Goal: Transaction & Acquisition: Subscribe to service/newsletter

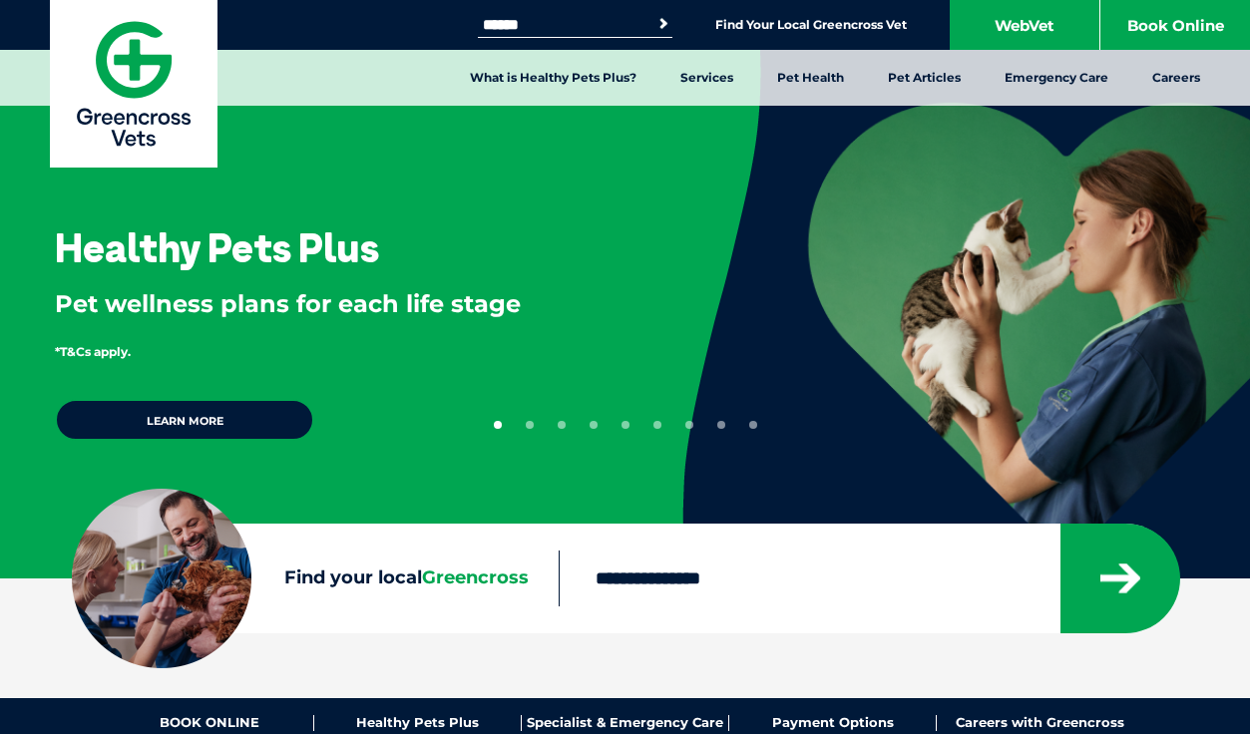
click at [754, 423] on button "9" at bounding box center [753, 425] width 8 height 8
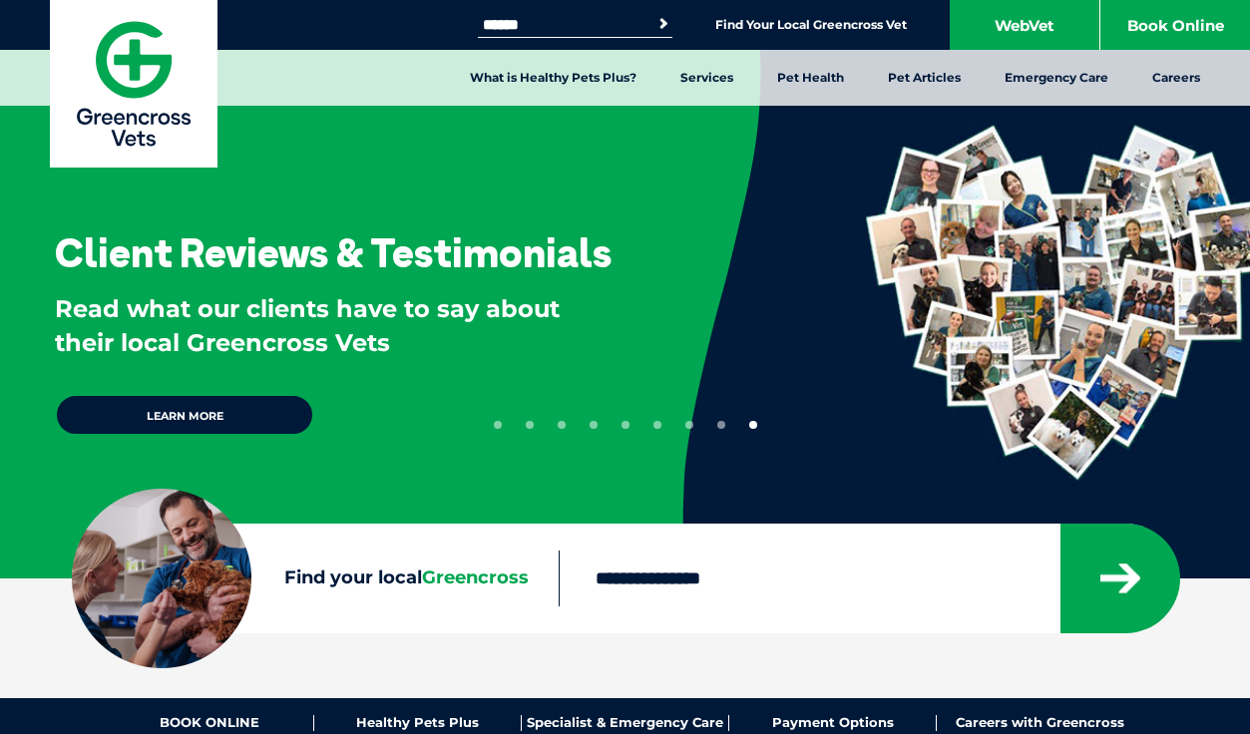
click at [720, 424] on button "8" at bounding box center [721, 425] width 8 height 8
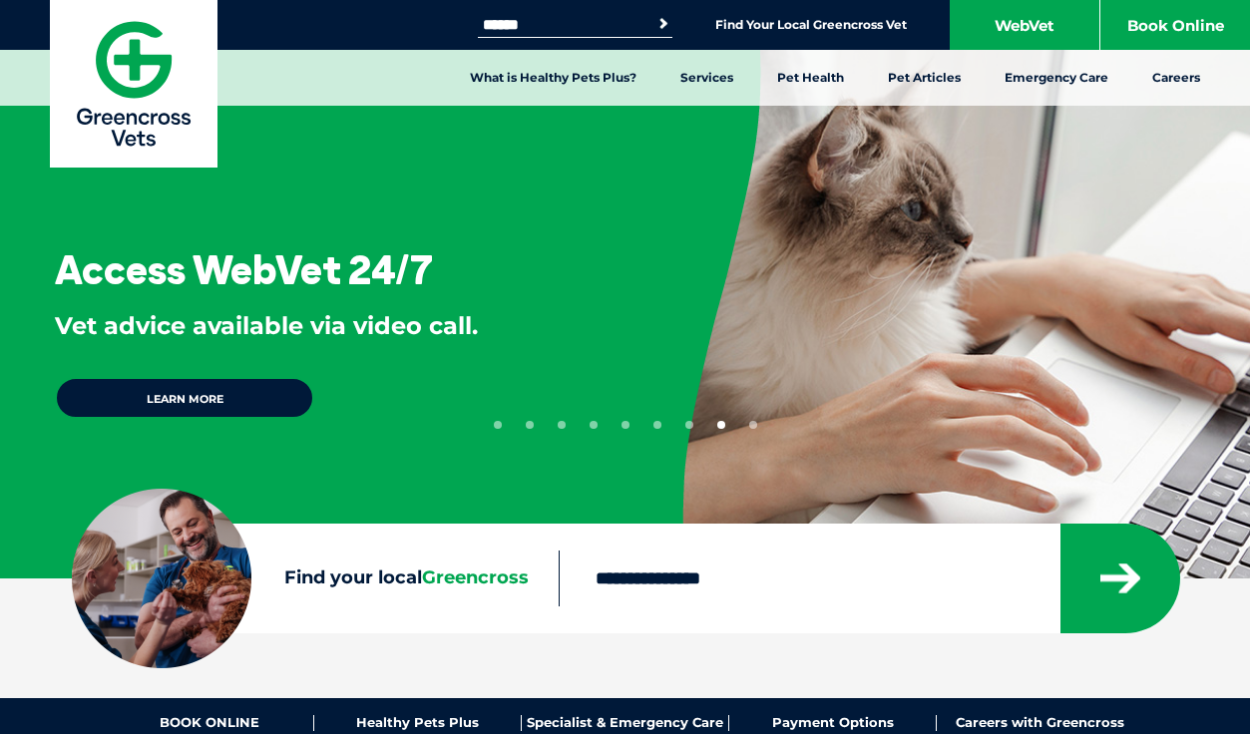
click at [685, 426] on button "7" at bounding box center [689, 425] width 8 height 8
click at [590, 422] on li "4" at bounding box center [594, 421] width 8 height 16
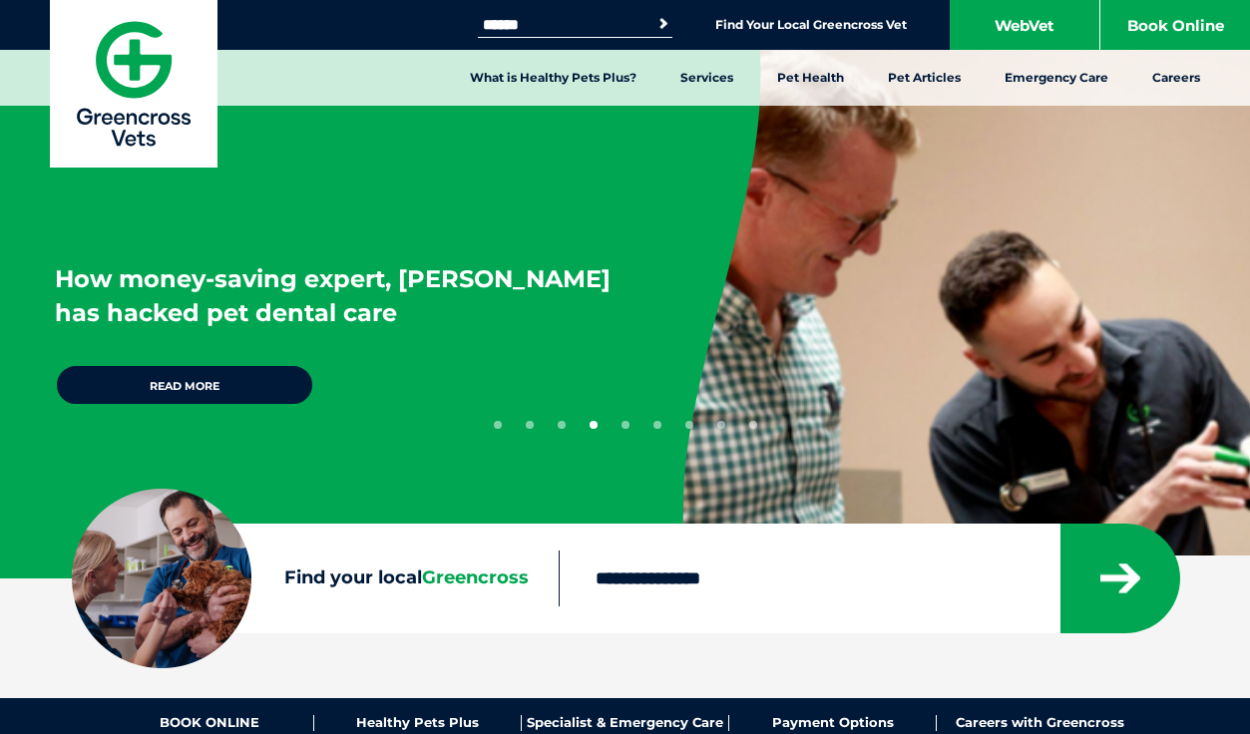
click at [561, 426] on button "3" at bounding box center [562, 425] width 8 height 8
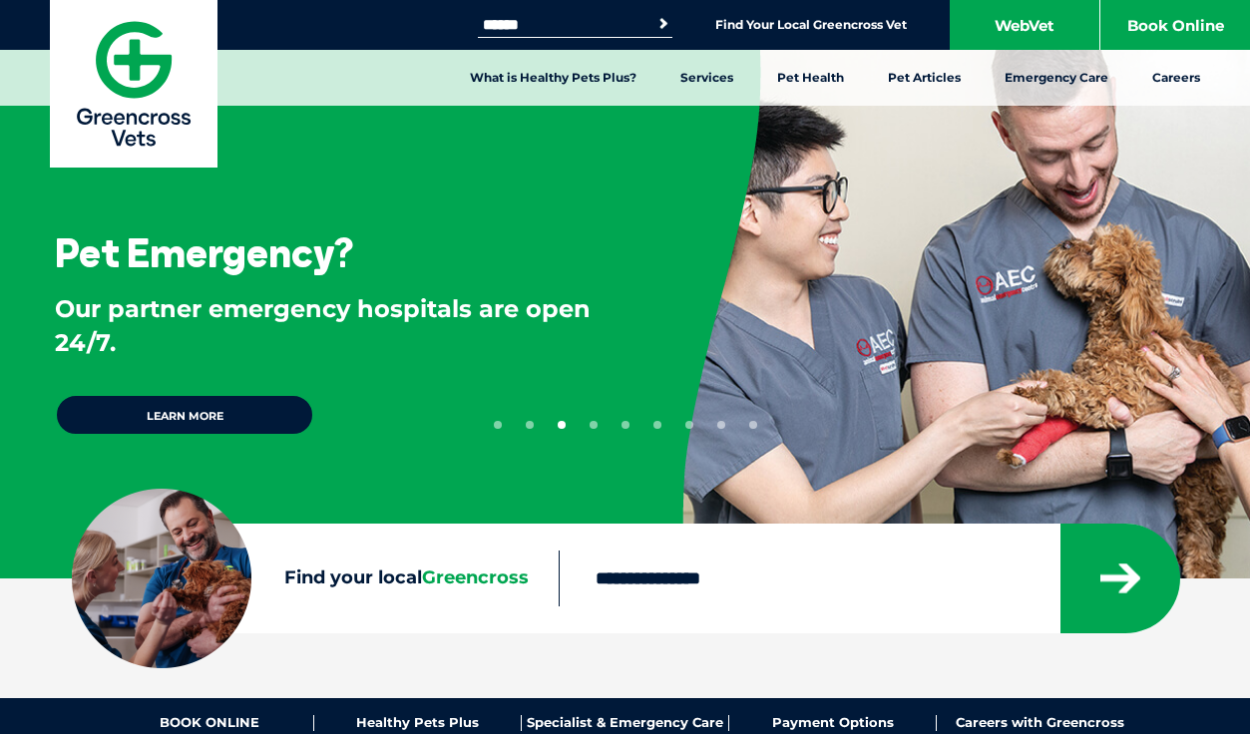
click at [528, 426] on button "2" at bounding box center [530, 425] width 8 height 8
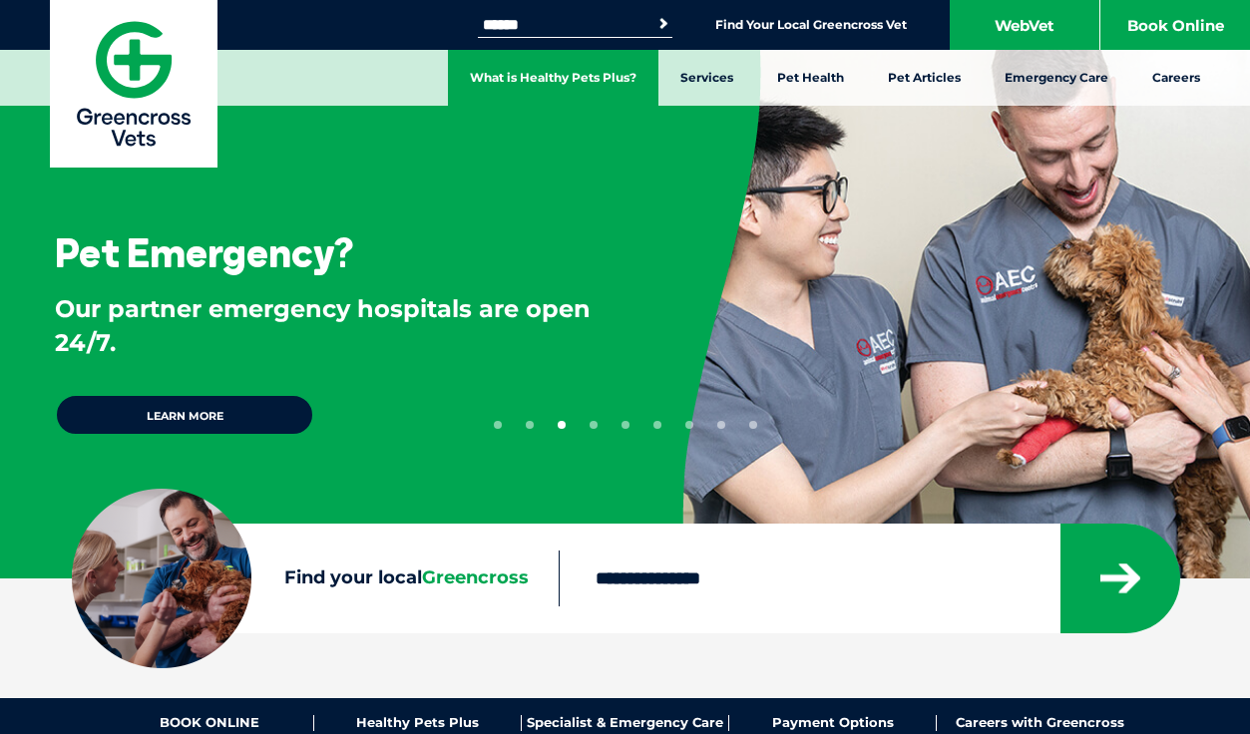
click at [623, 79] on link "What is Healthy Pets Plus?" at bounding box center [553, 78] width 211 height 56
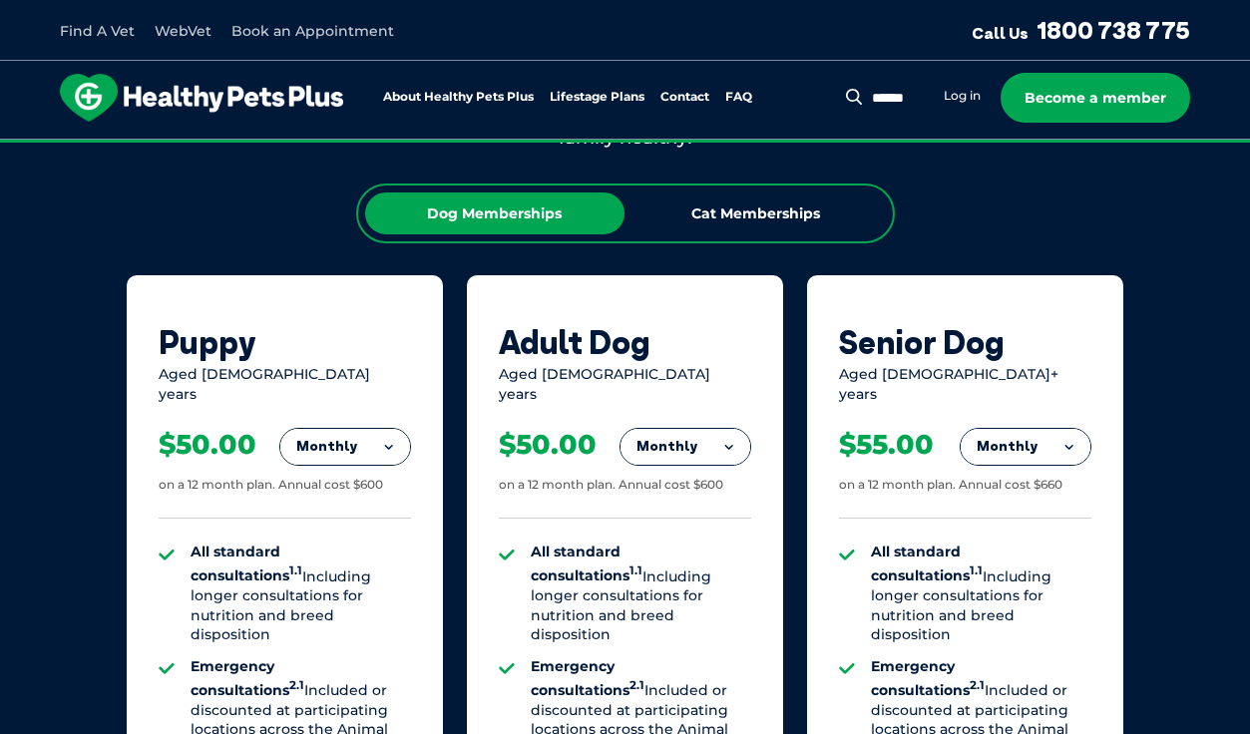
scroll to position [1197, 0]
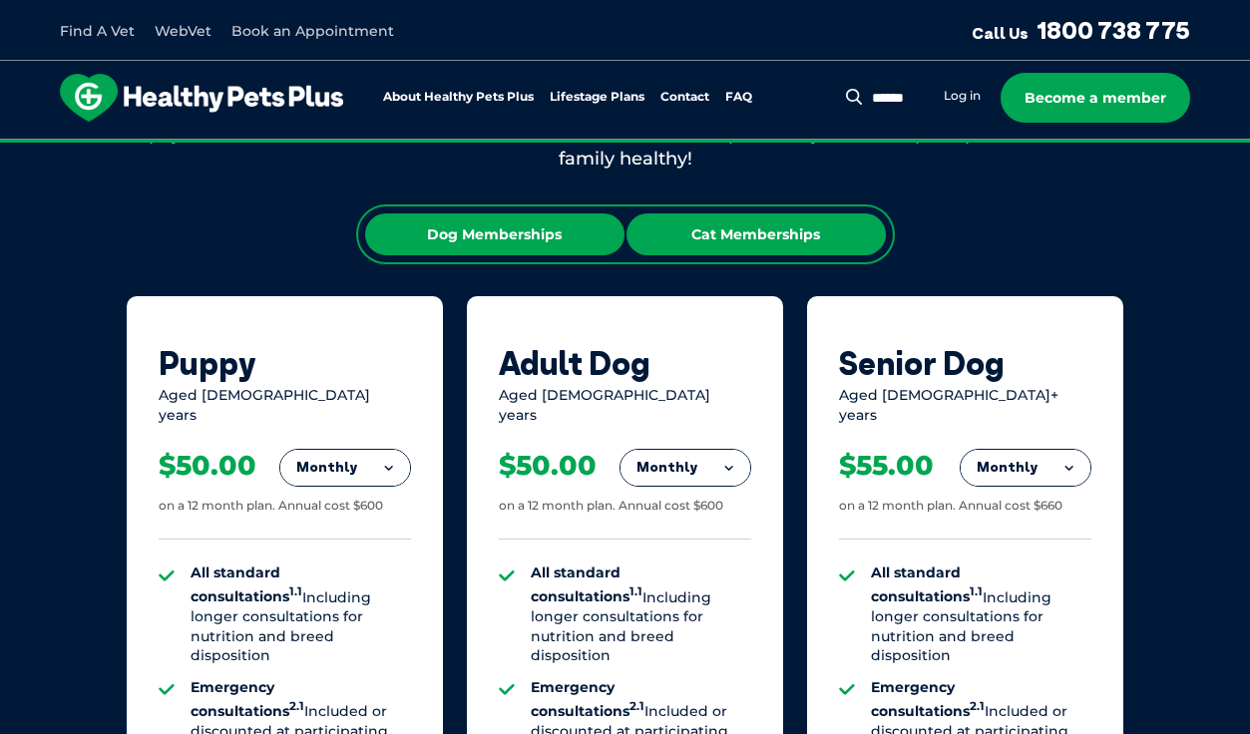
click at [719, 234] on div "Cat Memberships" at bounding box center [756, 235] width 259 height 42
click at [569, 234] on div "Dog Memberships" at bounding box center [494, 235] width 259 height 42
click at [738, 228] on div "Cat Memberships" at bounding box center [756, 235] width 259 height 42
click at [533, 230] on div "Dog Memberships" at bounding box center [494, 235] width 259 height 42
click at [710, 236] on div "Cat Memberships" at bounding box center [756, 235] width 259 height 42
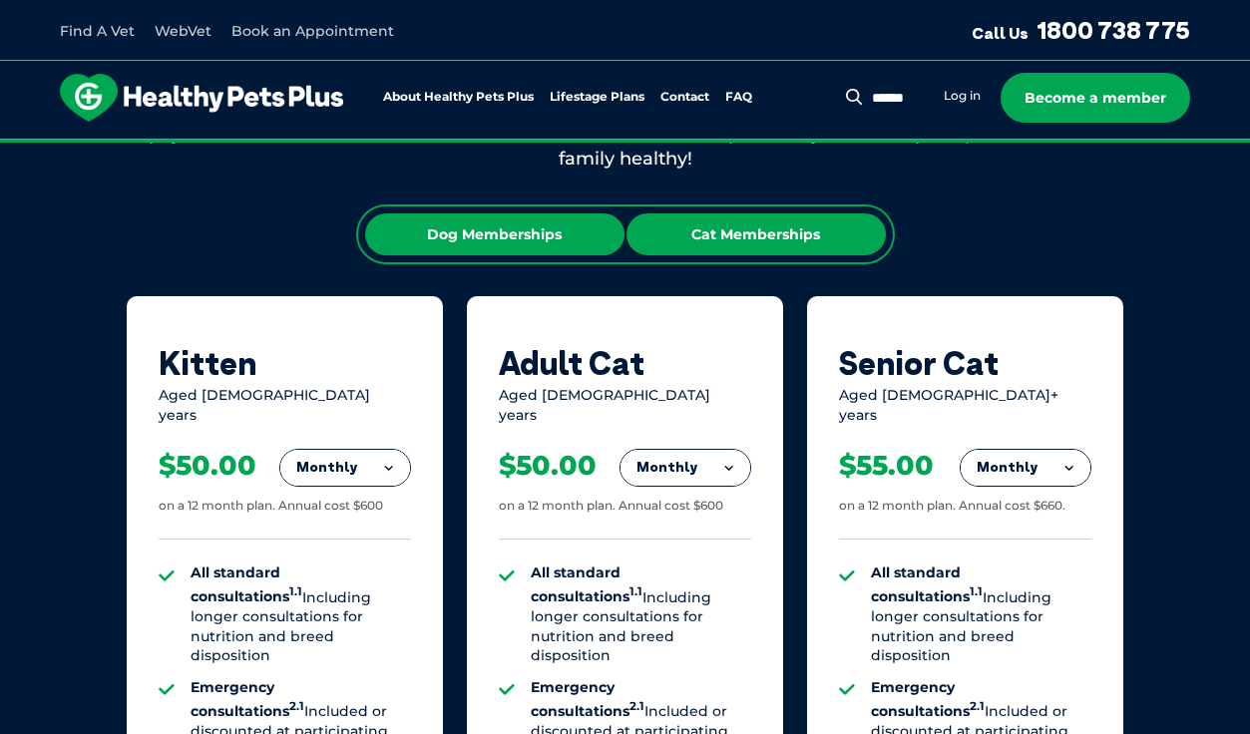
click at [481, 234] on div "Dog Memberships" at bounding box center [494, 235] width 259 height 42
click at [757, 248] on div "Cat Memberships" at bounding box center [756, 235] width 259 height 42
click at [530, 244] on div "Dog Memberships" at bounding box center [494, 235] width 259 height 42
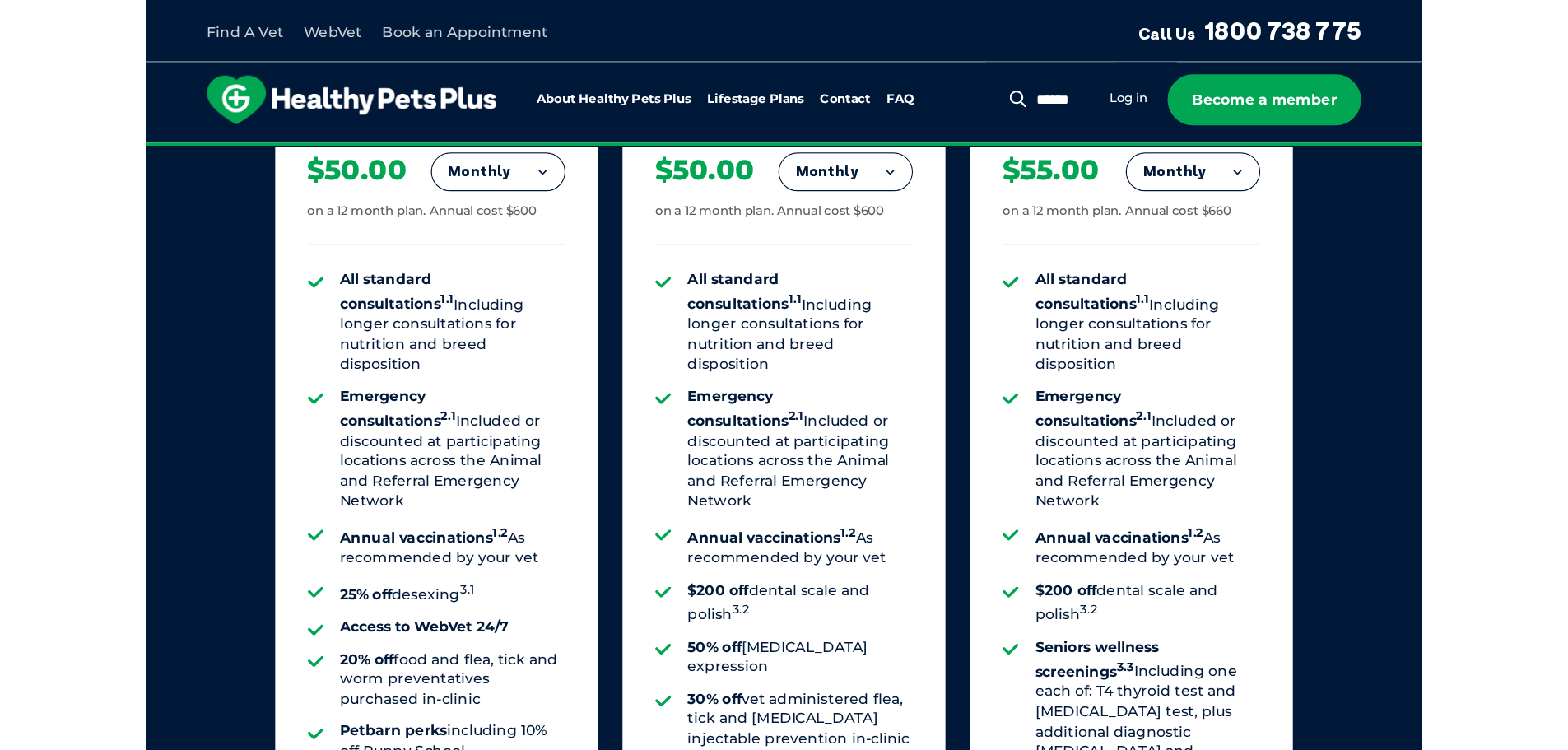
scroll to position [1564, 0]
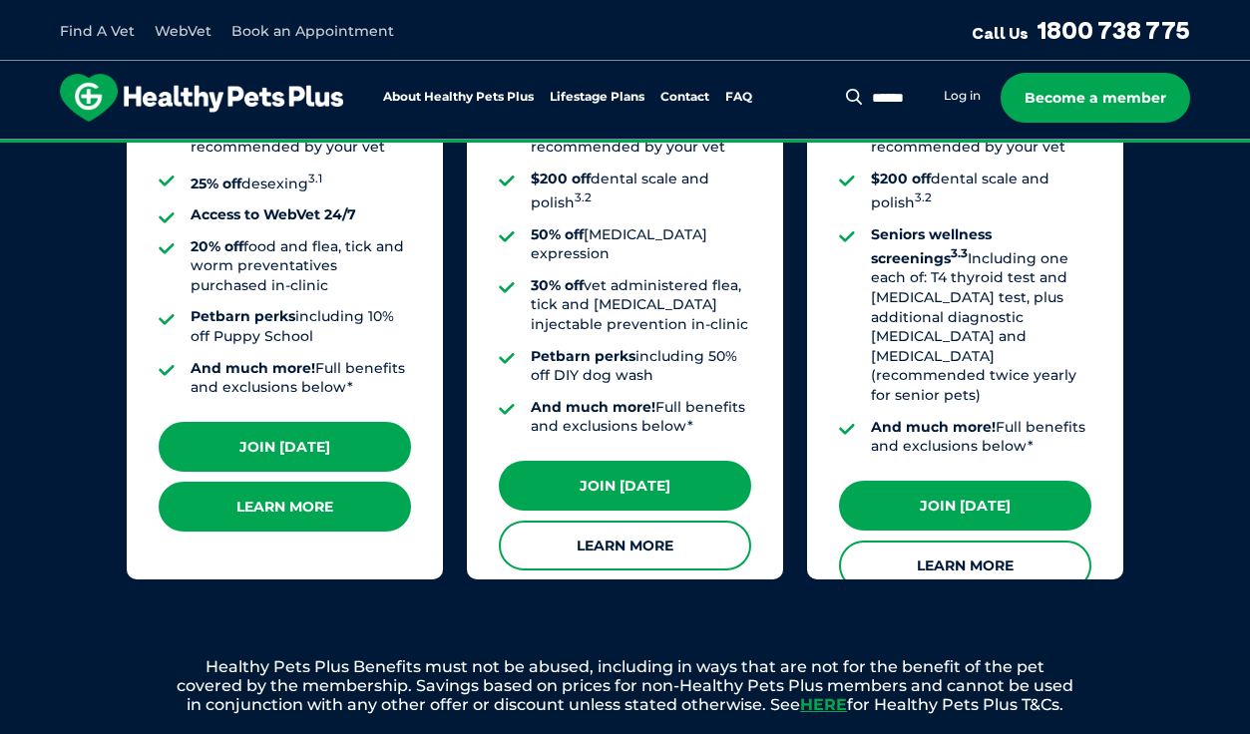
click at [307, 503] on link "Learn More" at bounding box center [285, 507] width 252 height 50
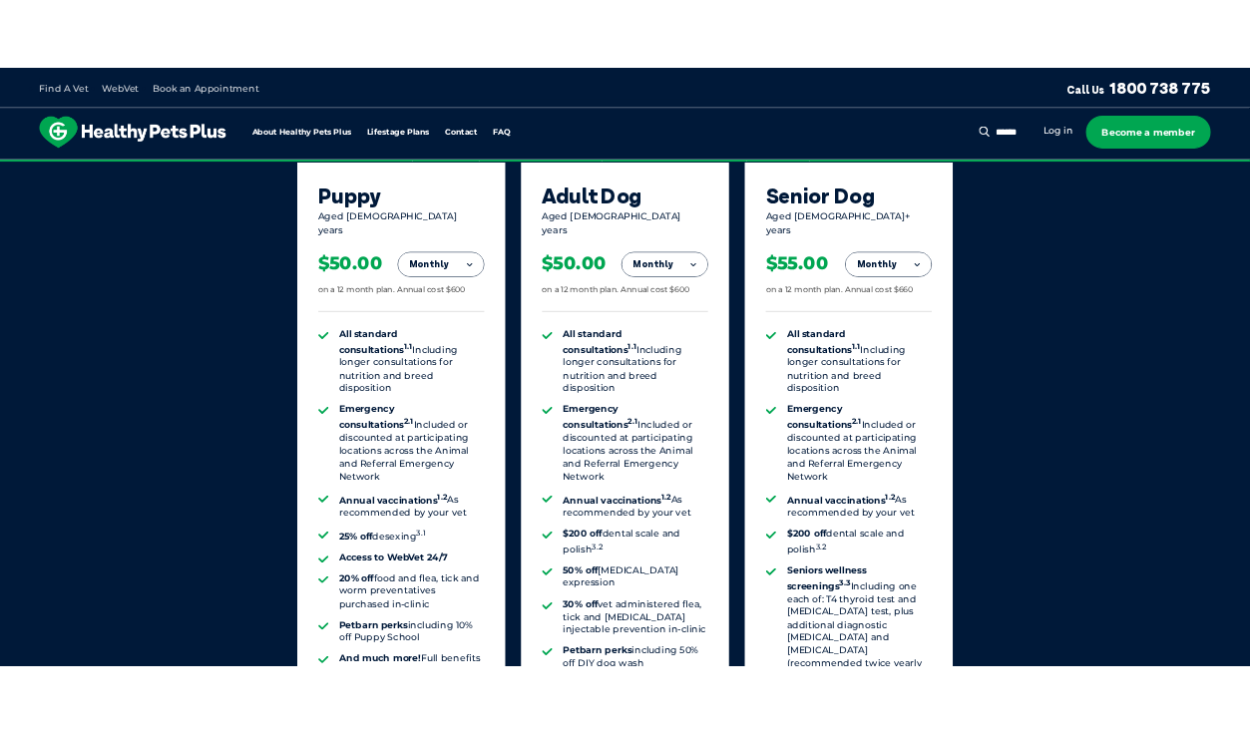
scroll to position [1696, 0]
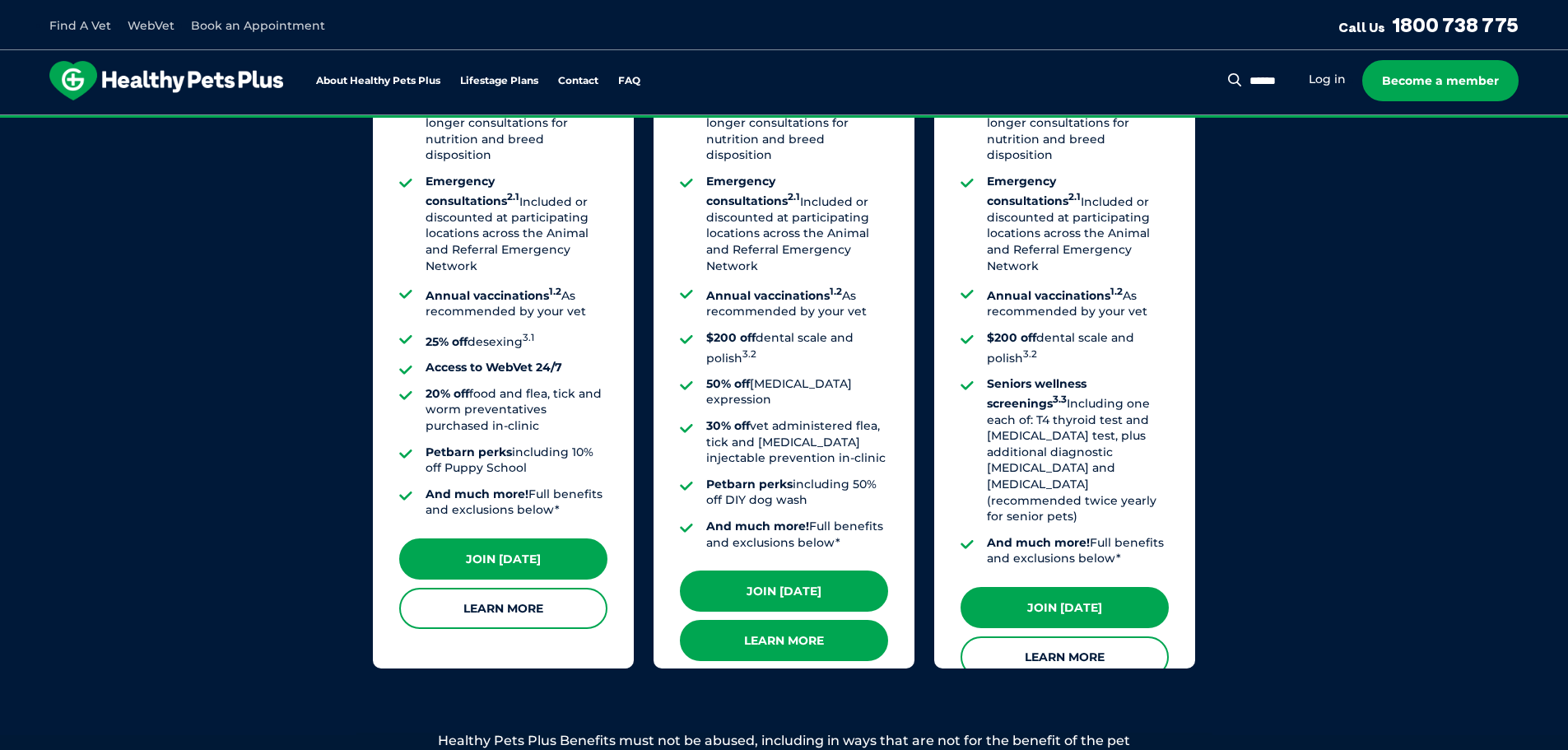
click at [834, 605] on link "Learn More" at bounding box center [784, 640] width 208 height 41
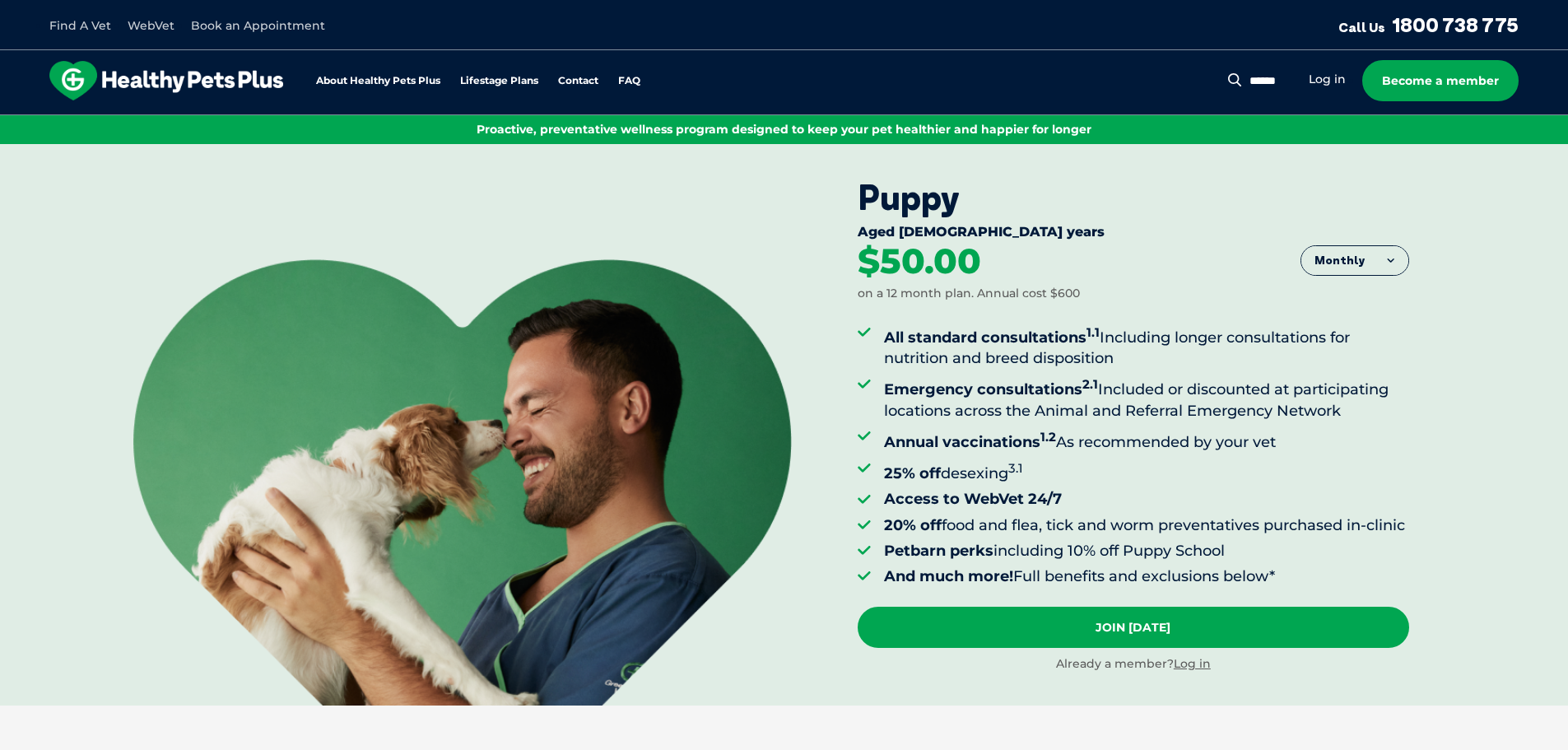
click at [1030, 268] on button "Monthly" at bounding box center [1354, 261] width 107 height 30
click at [1030, 266] on button "Monthly" at bounding box center [1354, 261] width 107 height 30
click at [1030, 262] on button "Monthly" at bounding box center [1354, 261] width 107 height 30
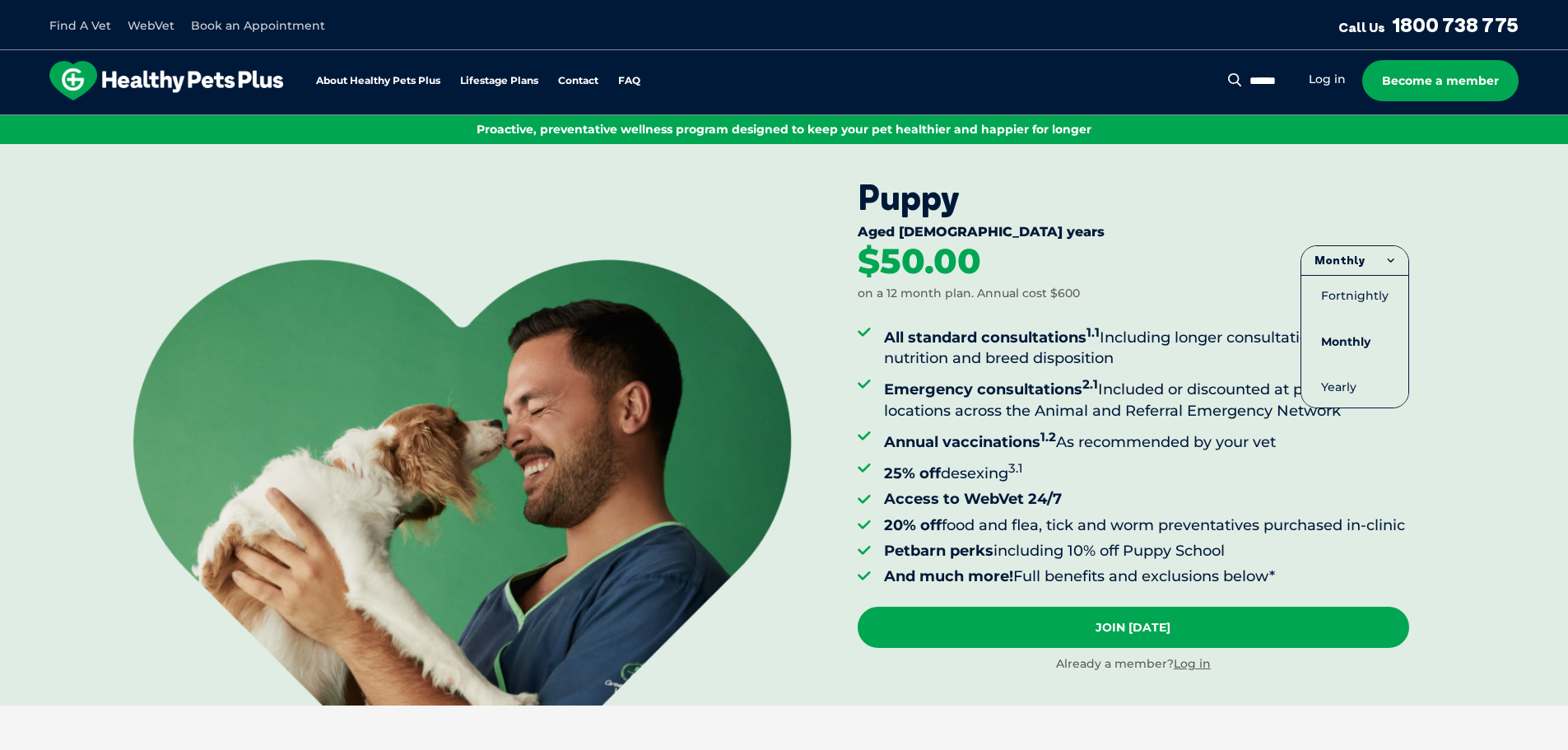
click at [1030, 262] on button "Monthly" at bounding box center [1354, 261] width 107 height 30
